Goal: Check status: Check status

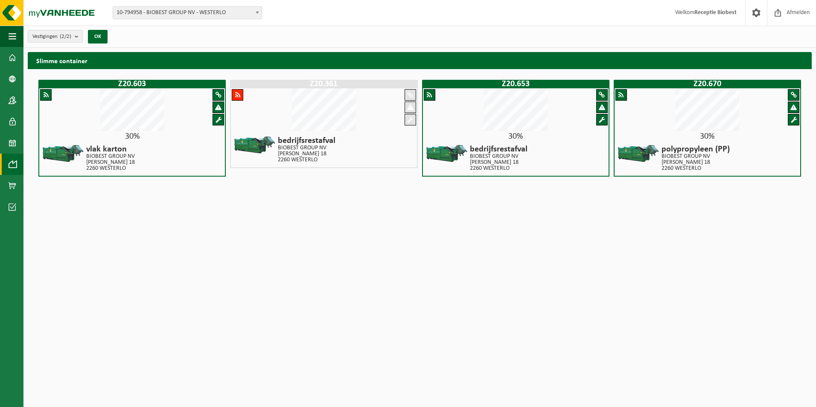
click at [361, 139] on div "bedrijfsrestafval BIOBEST GROUP NV ILSE VELDEN 18 2260 WESTERLO" at bounding box center [324, 149] width 186 height 35
click at [12, 60] on span at bounding box center [13, 57] width 8 height 21
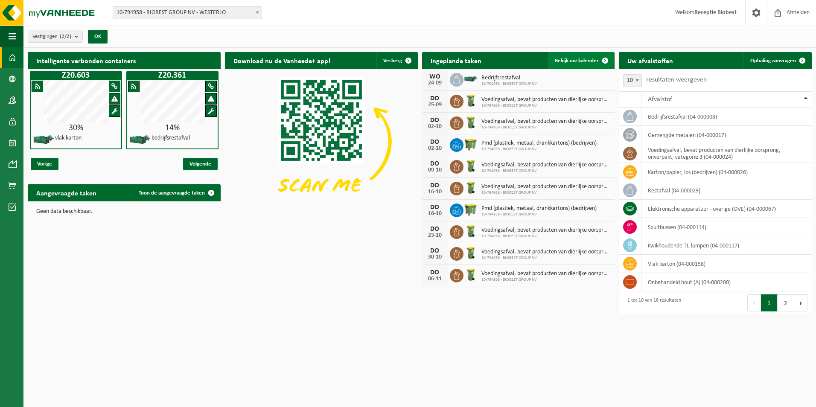
click at [571, 60] on span "Bekijk uw kalender" at bounding box center [577, 61] width 44 height 6
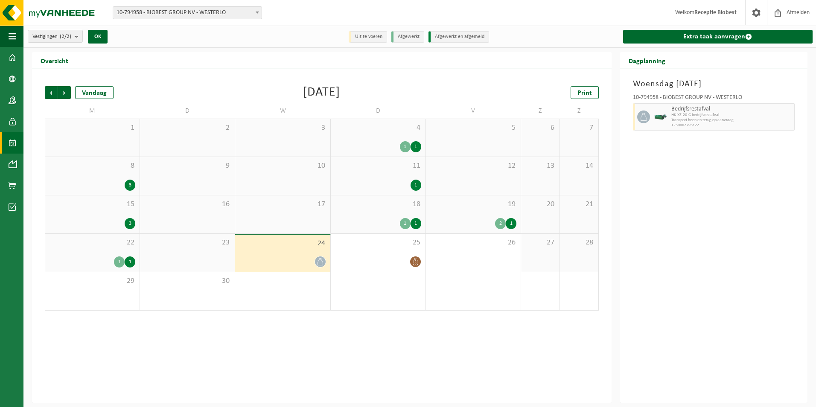
click at [130, 261] on div "1" at bounding box center [130, 262] width 11 height 11
